Goal: Use online tool/utility: Utilize a website feature to perform a specific function

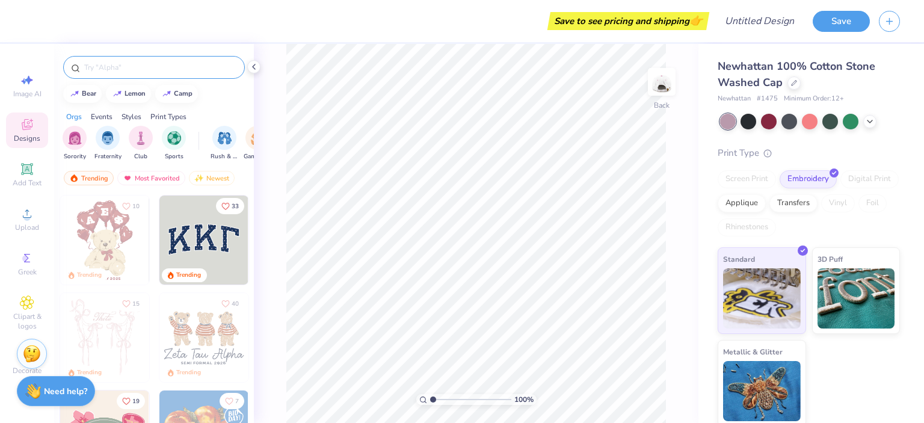
click at [144, 63] on input "text" at bounding box center [160, 67] width 154 height 12
type input "ice cream"
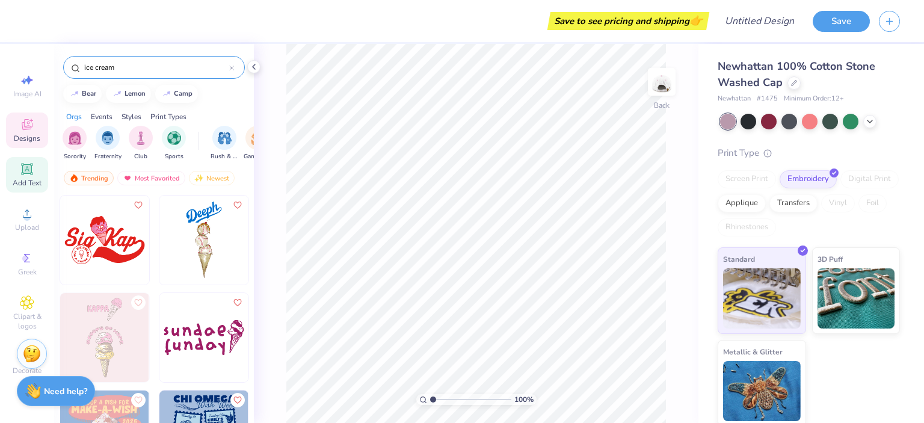
click at [26, 179] on span "Add Text" at bounding box center [27, 183] width 29 height 10
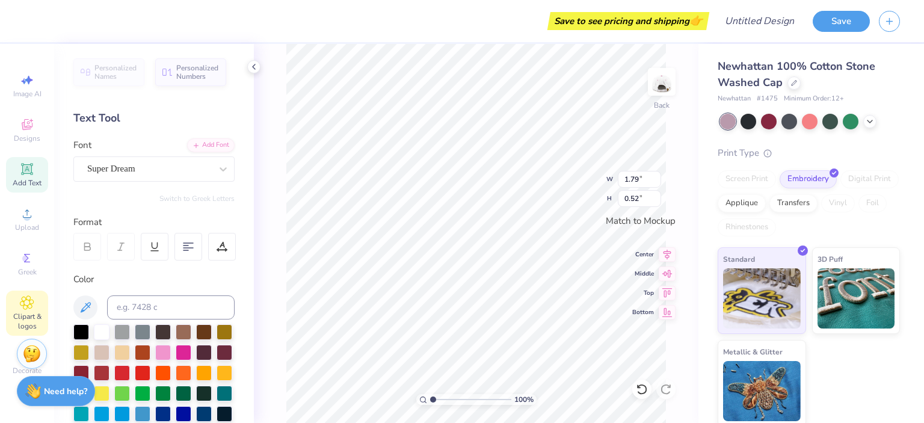
click at [40, 295] on div "Clipart & logos" at bounding box center [27, 313] width 42 height 45
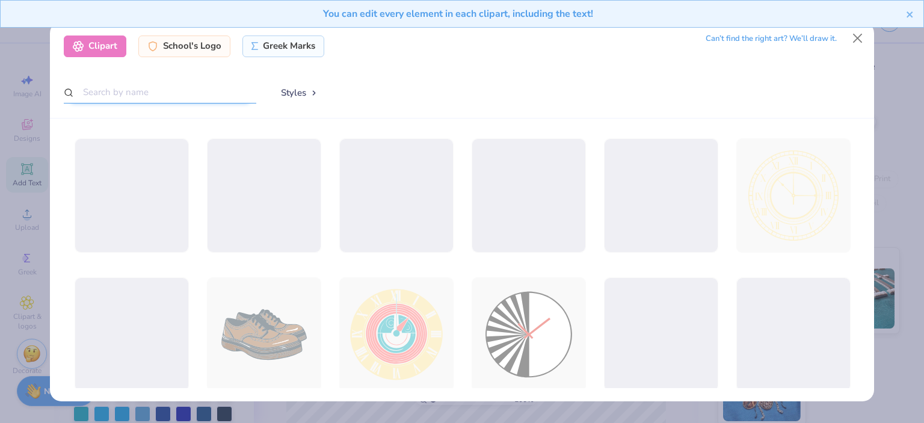
click at [140, 91] on input "text" at bounding box center [160, 92] width 193 height 22
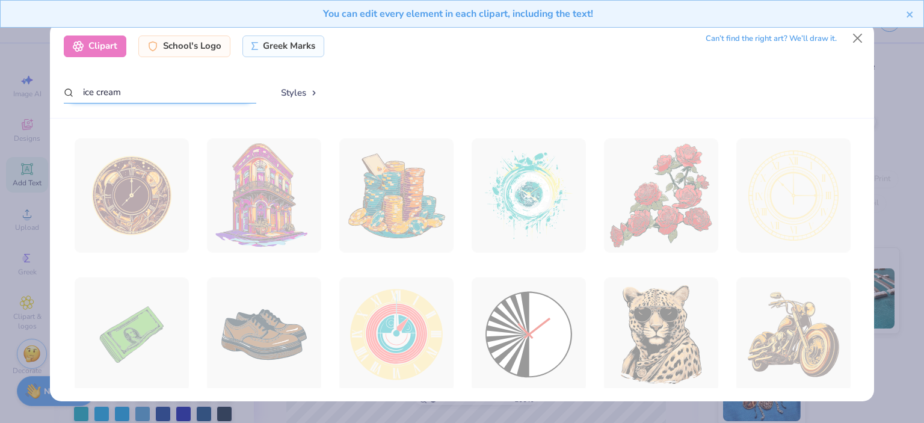
type input "ice cream"
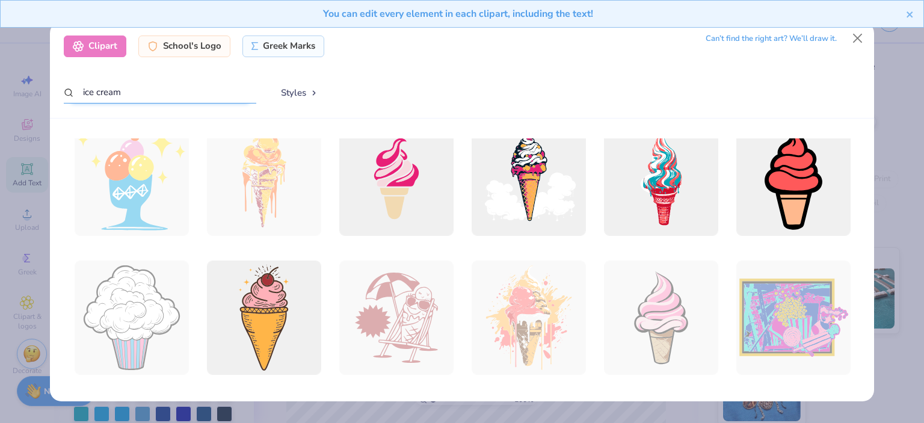
scroll to position [301, 0]
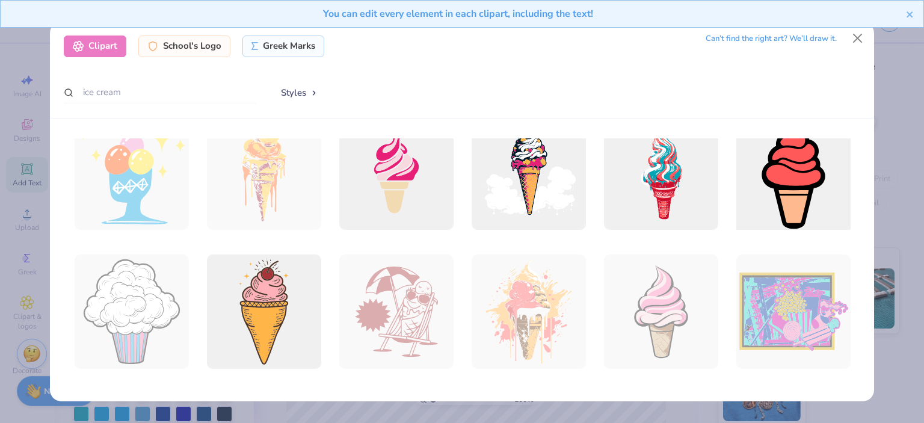
click at [766, 193] on div at bounding box center [793, 173] width 126 height 126
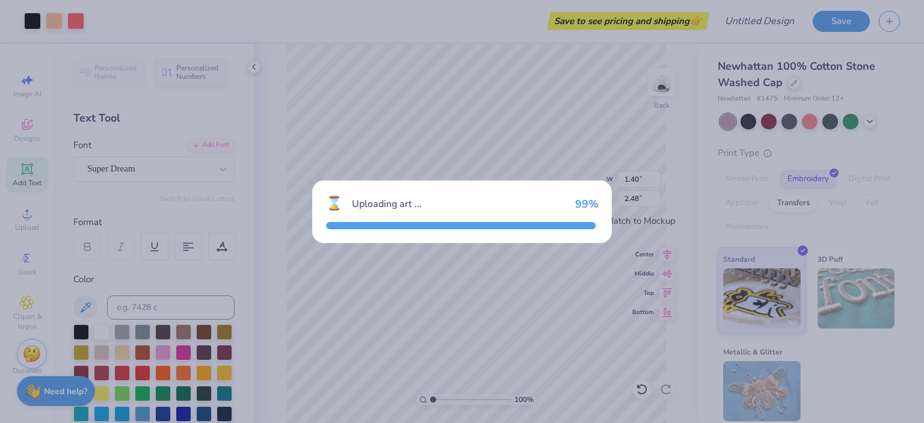
type input "1.40"
type input "2.48"
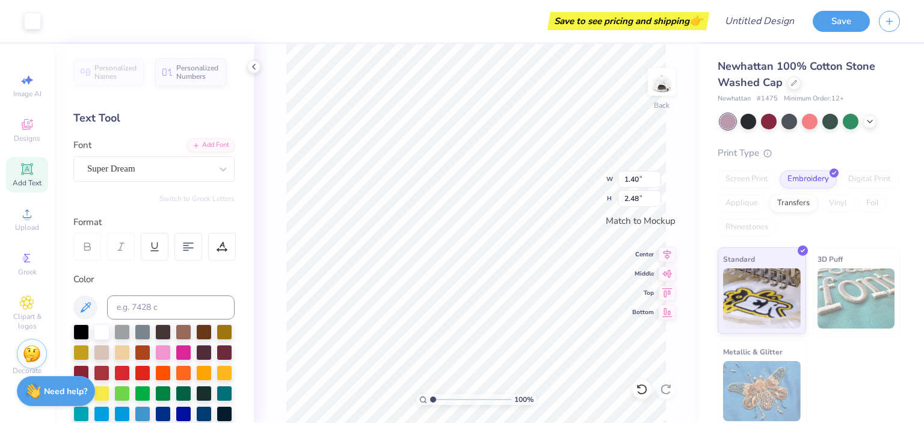
type input "1.79"
type input "0.52"
type textarea "E"
type input "1.40"
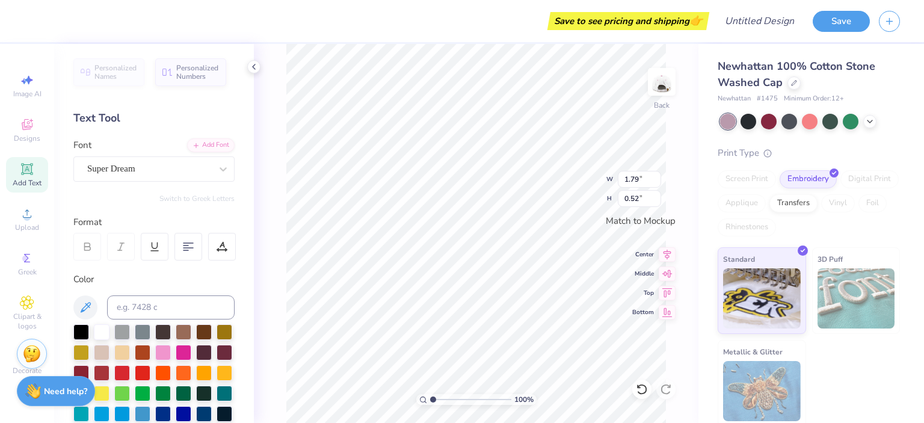
type input "2.48"
type input "0.65"
type input "1.15"
click at [665, 81] on img at bounding box center [662, 82] width 48 height 48
